Goal: Connect with others: Connect with others

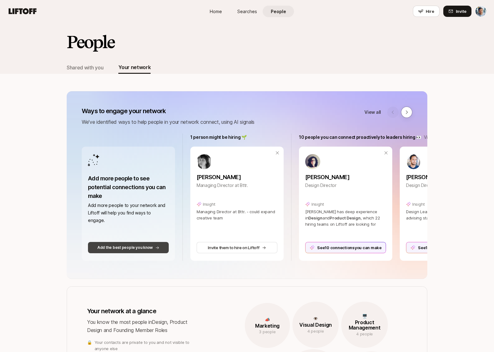
click at [134, 249] on p "Add the best people you know" at bounding box center [124, 248] width 55 height 6
click at [135, 249] on p "Add the best people you know" at bounding box center [124, 248] width 55 height 6
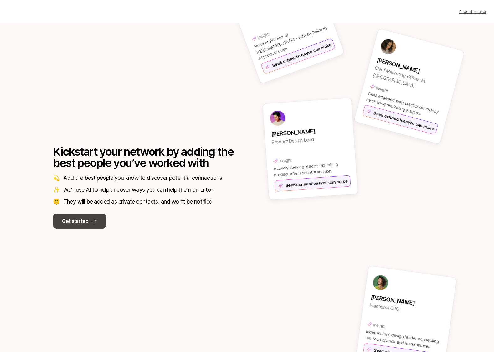
click at [93, 221] on icon at bounding box center [94, 221] width 6 height 6
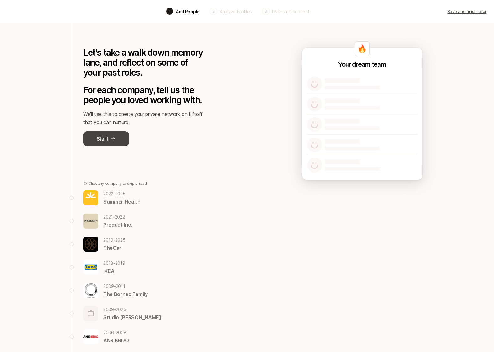
click at [113, 137] on icon at bounding box center [112, 138] width 5 height 5
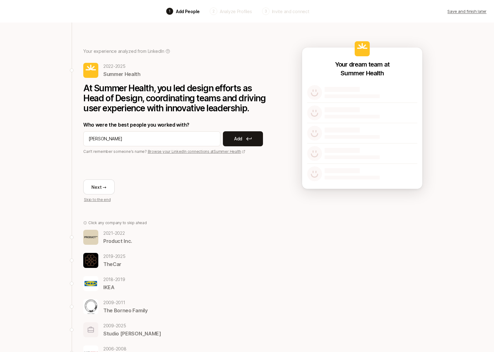
type input "[PERSON_NAME]"
drag, startPoint x: 221, startPoint y: 155, endPoint x: 223, endPoint y: 153, distance: 3.3
click at [222, 154] on div "At Summer Health, you led design efforts as Head of Design, coordinating teams …" at bounding box center [177, 140] width 188 height 125
click at [234, 140] on p "Add" at bounding box center [238, 139] width 8 height 8
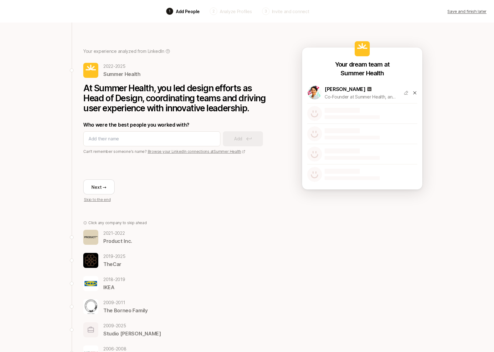
click at [416, 93] on icon at bounding box center [414, 92] width 5 height 5
click at [102, 186] on button "Next →" at bounding box center [98, 187] width 31 height 15
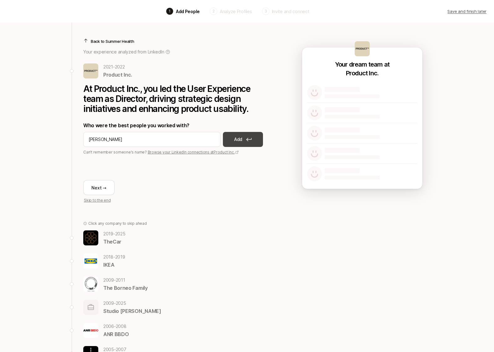
type input "[PERSON_NAME]"
click at [238, 144] on button "Add" at bounding box center [243, 139] width 40 height 15
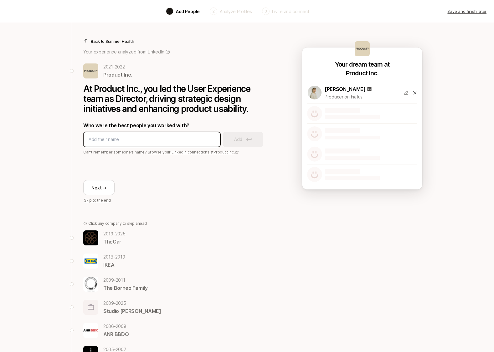
click at [169, 139] on input at bounding box center [152, 140] width 126 height 8
type input "[PERSON_NAME]"
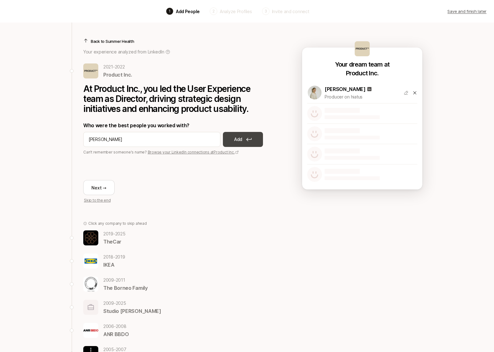
click at [243, 143] on button "Add" at bounding box center [243, 139] width 40 height 15
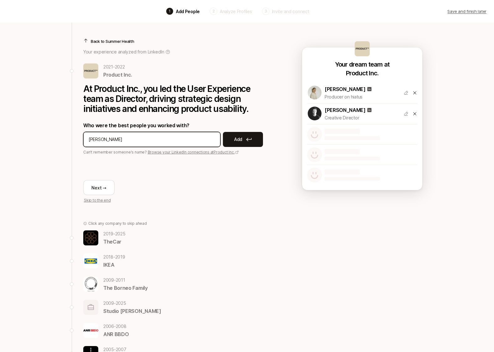
type input "[PERSON_NAME]"
drag, startPoint x: 231, startPoint y: 160, endPoint x: 239, endPoint y: 145, distance: 16.8
click at [233, 159] on div "Next → Skip to the end" at bounding box center [177, 179] width 188 height 48
click at [240, 141] on p "Add" at bounding box center [238, 140] width 8 height 8
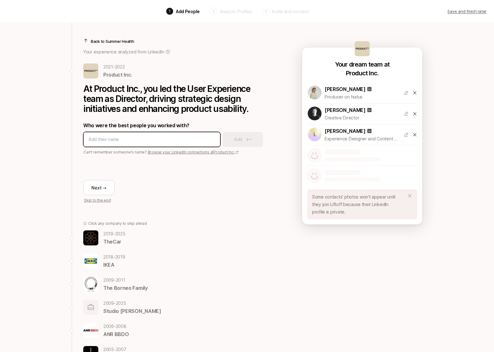
click at [170, 141] on input at bounding box center [152, 140] width 126 height 8
type input "[PERSON_NAME]"
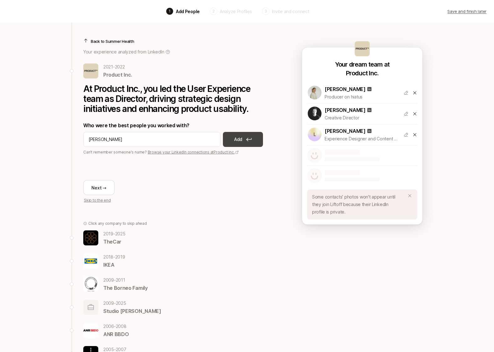
click at [242, 145] on button "Add" at bounding box center [243, 139] width 40 height 15
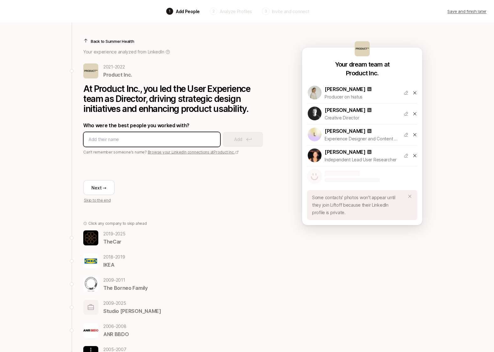
click at [166, 139] on input at bounding box center [152, 140] width 126 height 8
type input "[PERSON_NAME]"
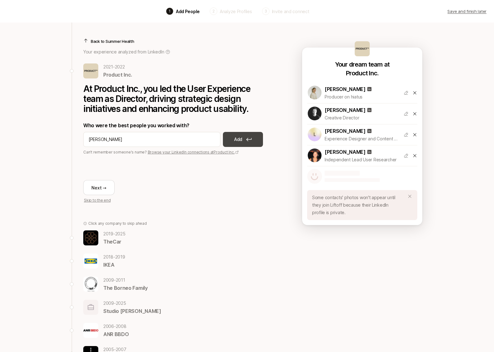
click at [255, 138] on button "Add" at bounding box center [243, 139] width 40 height 15
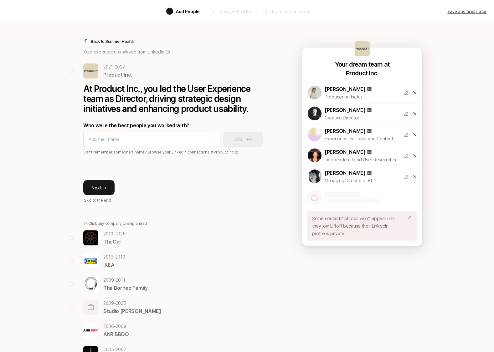
click at [98, 191] on button "Next →" at bounding box center [98, 187] width 31 height 15
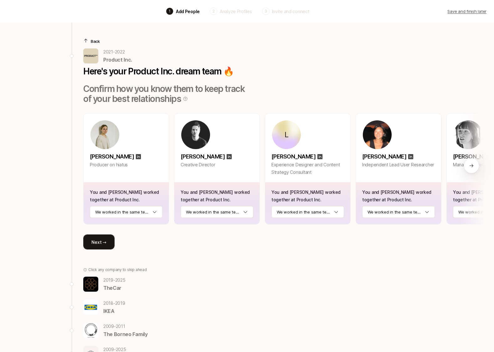
click at [105, 240] on button "Next →" at bounding box center [98, 242] width 31 height 15
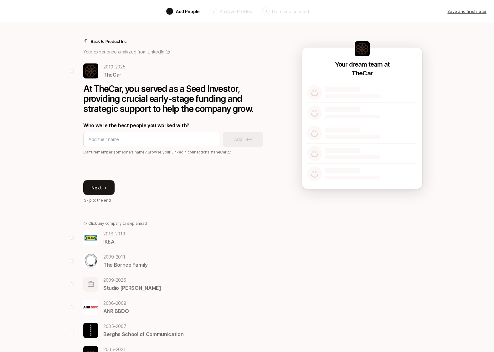
click at [107, 185] on button "Next →" at bounding box center [98, 187] width 31 height 15
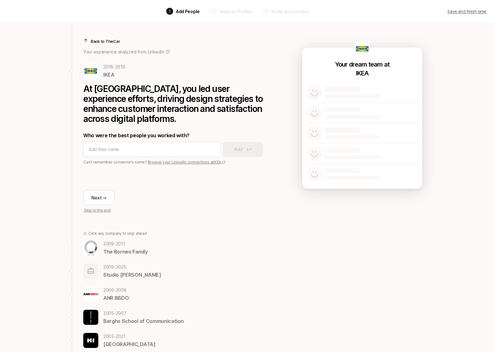
scroll to position [0, 0]
type input "[PERSON_NAME]"
drag, startPoint x: 238, startPoint y: 151, endPoint x: 215, endPoint y: 161, distance: 24.8
click at [237, 151] on p "Add" at bounding box center [238, 150] width 8 height 8
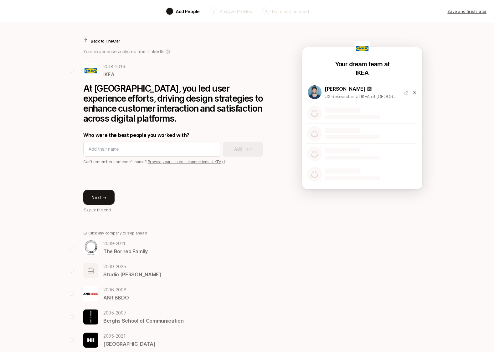
click at [99, 195] on button "Next →" at bounding box center [98, 197] width 31 height 15
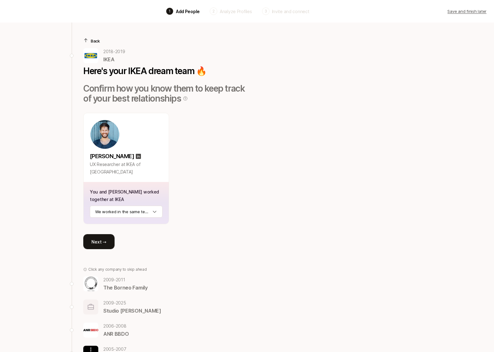
click at [103, 240] on button "Next →" at bounding box center [98, 241] width 31 height 15
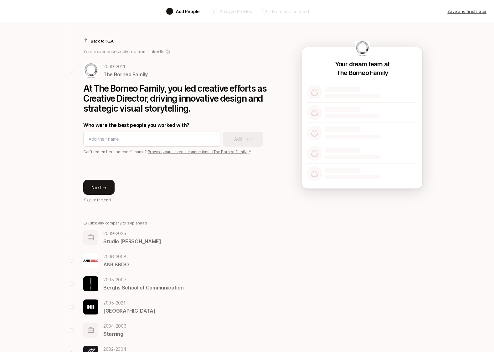
click at [99, 181] on button "Next →" at bounding box center [98, 187] width 31 height 15
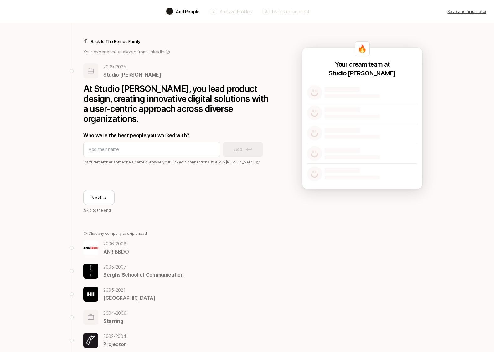
scroll to position [0, 0]
click at [106, 192] on button "Next →" at bounding box center [98, 197] width 31 height 15
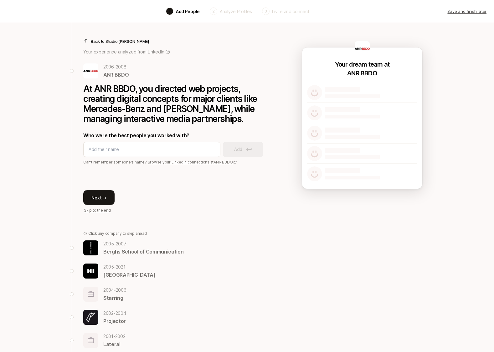
click at [104, 196] on button "Next →" at bounding box center [98, 197] width 31 height 15
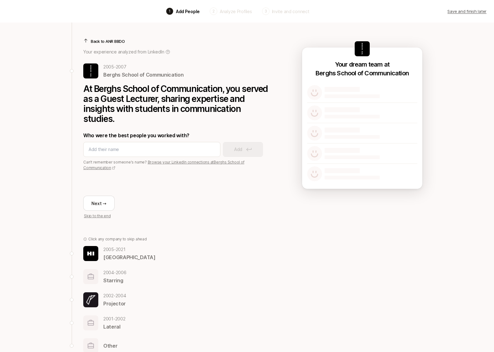
click at [104, 196] on div "Next → Skip to the end" at bounding box center [177, 195] width 188 height 48
click at [106, 196] on button "Next →" at bounding box center [98, 203] width 31 height 15
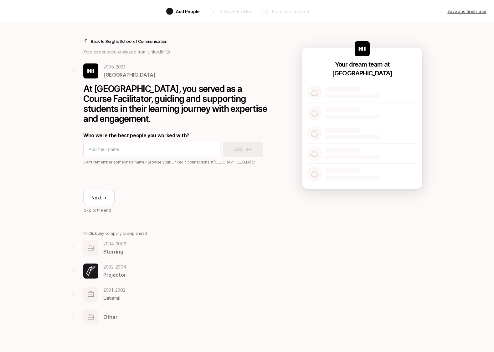
click at [104, 211] on p "Skip to the end" at bounding box center [97, 211] width 27 height 6
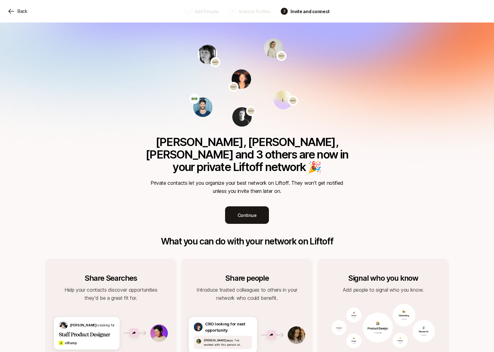
click at [206, 12] on p "Add People" at bounding box center [207, 11] width 24 height 7
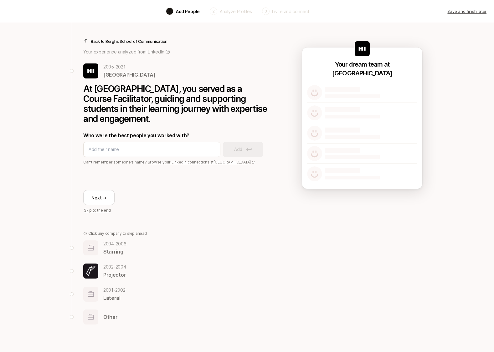
click at [289, 13] on p "Invite and connect" at bounding box center [290, 11] width 37 height 7
click at [239, 13] on p "Analyze Profiles" at bounding box center [236, 11] width 32 height 7
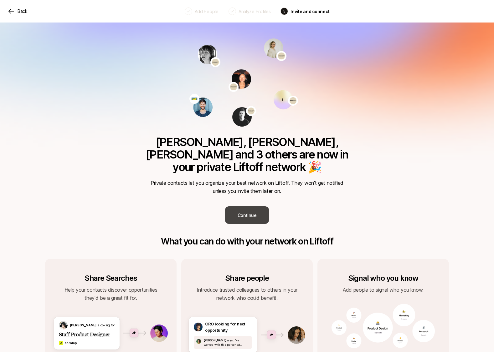
click at [247, 207] on button "Continue" at bounding box center [247, 216] width 44 height 18
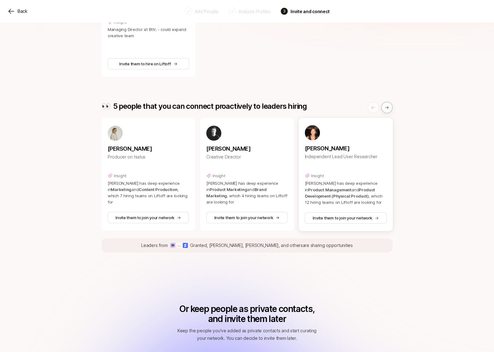
scroll to position [172, 0]
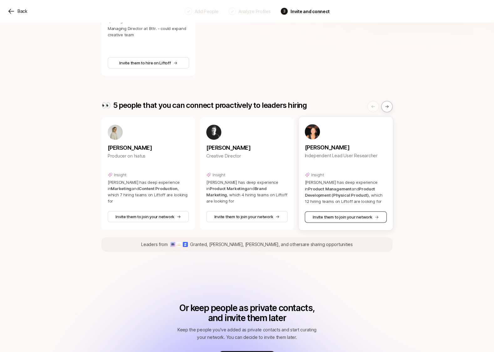
click at [323, 212] on button "Invite them to join your network" at bounding box center [346, 217] width 82 height 11
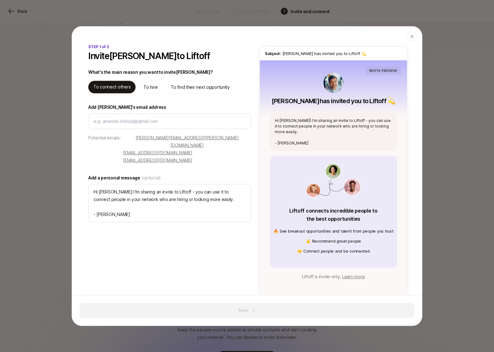
type textarea "x"
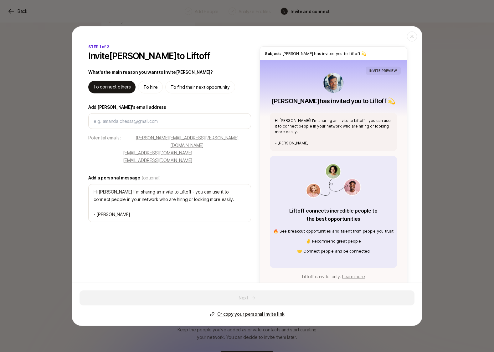
click at [266, 198] on div "INVITE PREVIEW [PERSON_NAME] has invited you to Liftoff 💫 Hi [PERSON_NAME]! I'm…" at bounding box center [333, 177] width 147 height 235
click at [410, 38] on icon "button" at bounding box center [411, 36] width 5 height 5
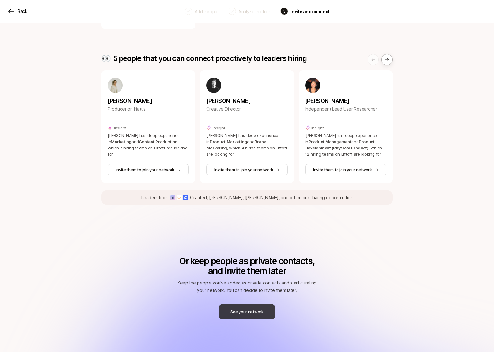
scroll to position [219, 0]
click at [252, 306] on button "See your network" at bounding box center [247, 312] width 56 height 15
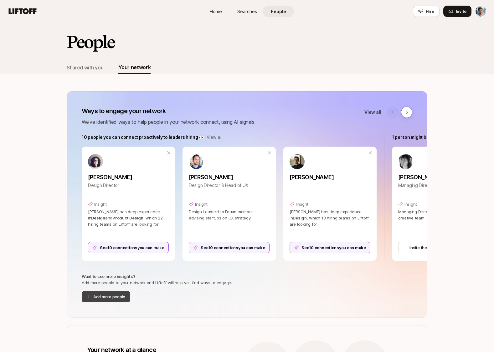
click at [112, 300] on button "Add more people" at bounding box center [106, 296] width 49 height 11
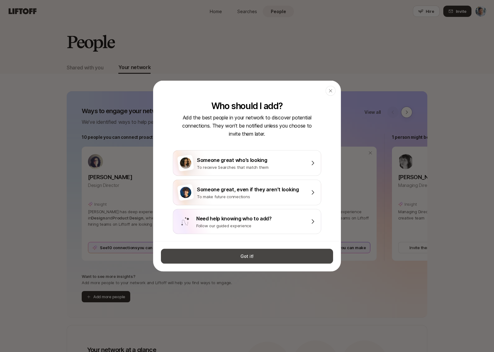
click at [202, 260] on button "Got it!" at bounding box center [247, 256] width 172 height 15
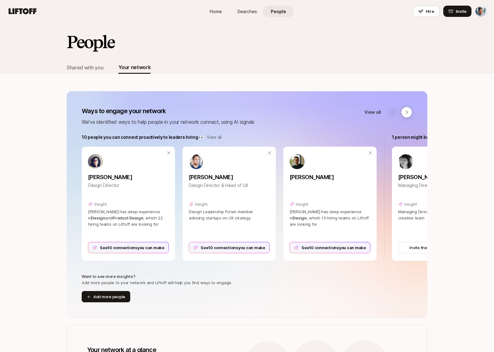
click at [283, 13] on span "People" at bounding box center [278, 11] width 15 height 7
click at [410, 115] on button at bounding box center [406, 112] width 11 height 11
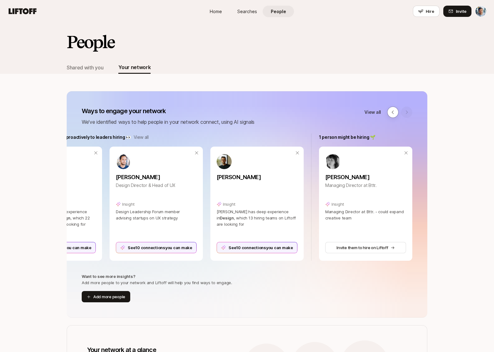
click at [410, 115] on div at bounding box center [399, 112] width 25 height 11
click at [395, 113] on icon at bounding box center [392, 112] width 5 height 5
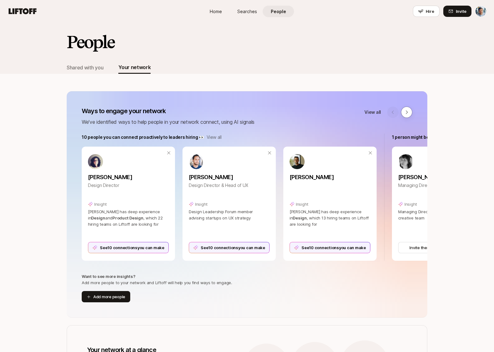
scroll to position [0, 0]
